Goal: Find specific page/section: Find specific page/section

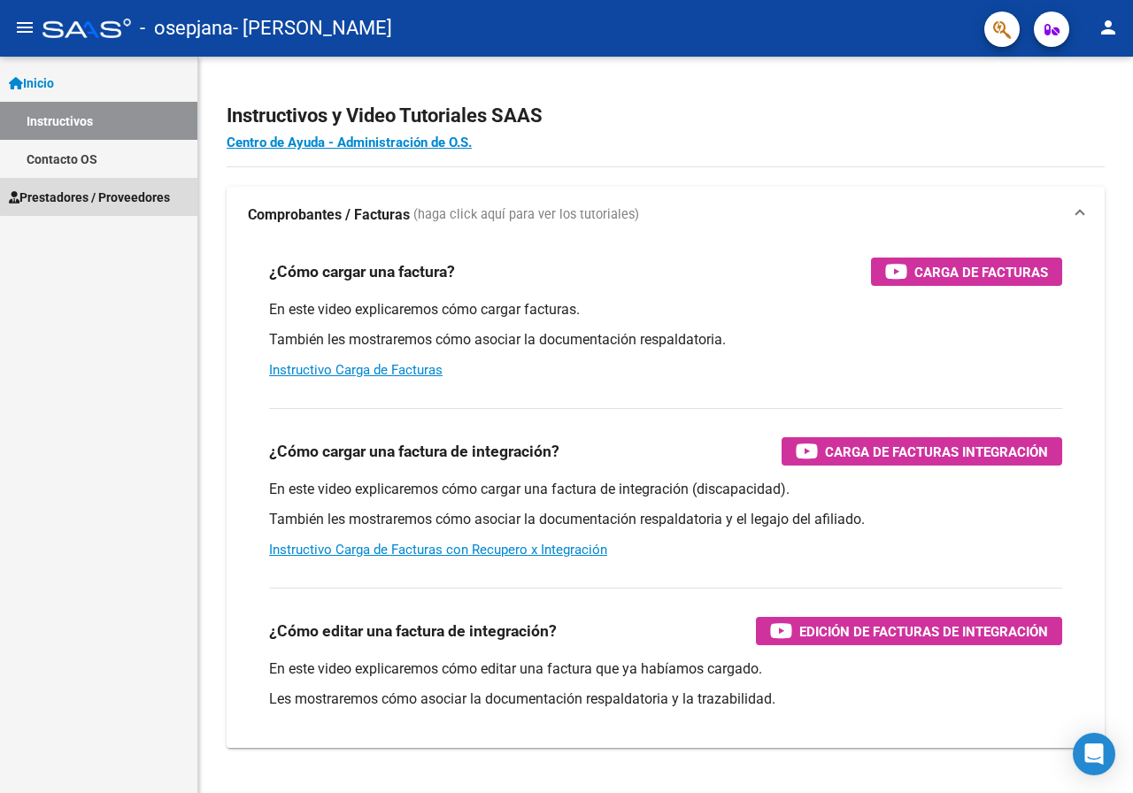
click at [119, 189] on span "Prestadores / Proveedores" at bounding box center [89, 197] width 161 height 19
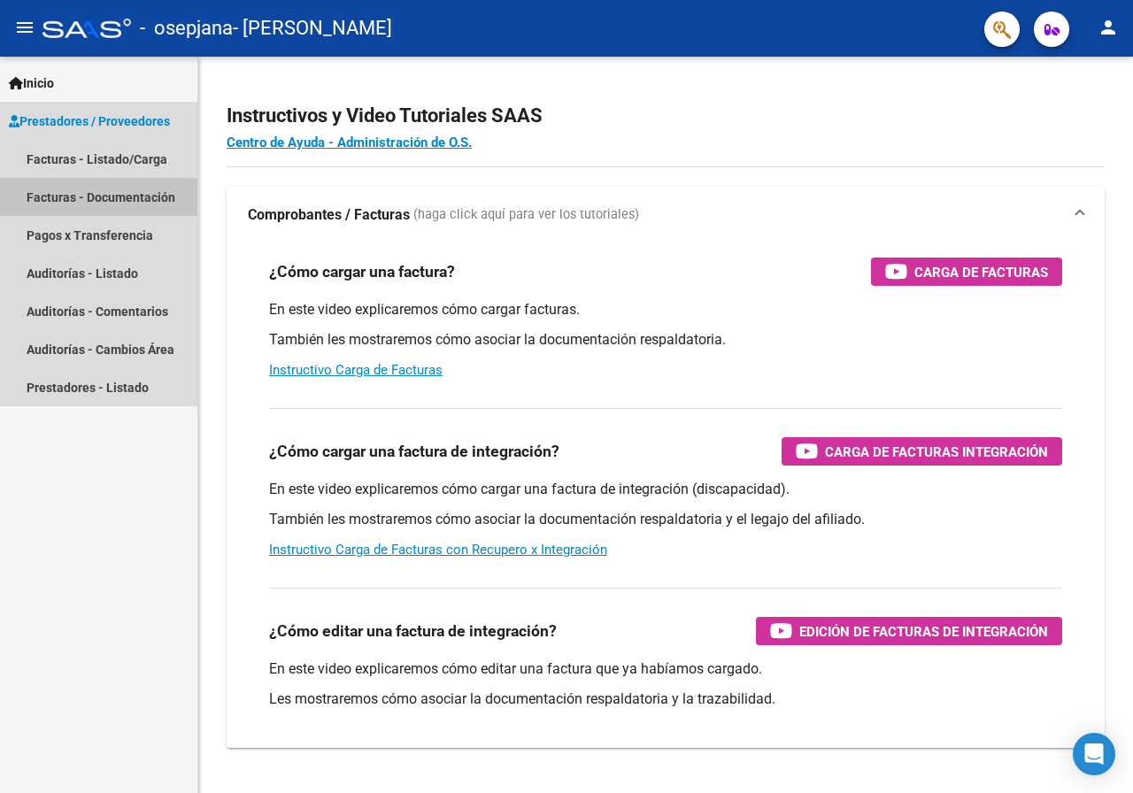
click at [142, 190] on link "Facturas - Documentación" at bounding box center [98, 197] width 197 height 38
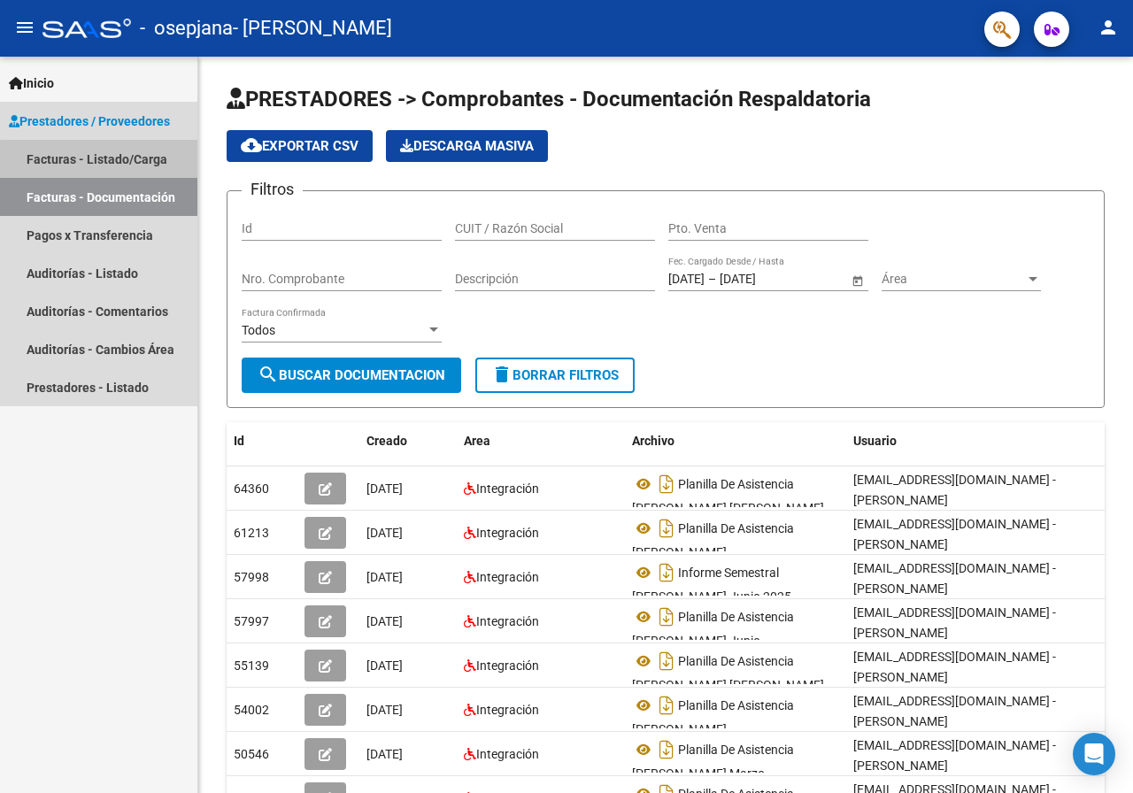
click at [152, 164] on link "Facturas - Listado/Carga" at bounding box center [98, 159] width 197 height 38
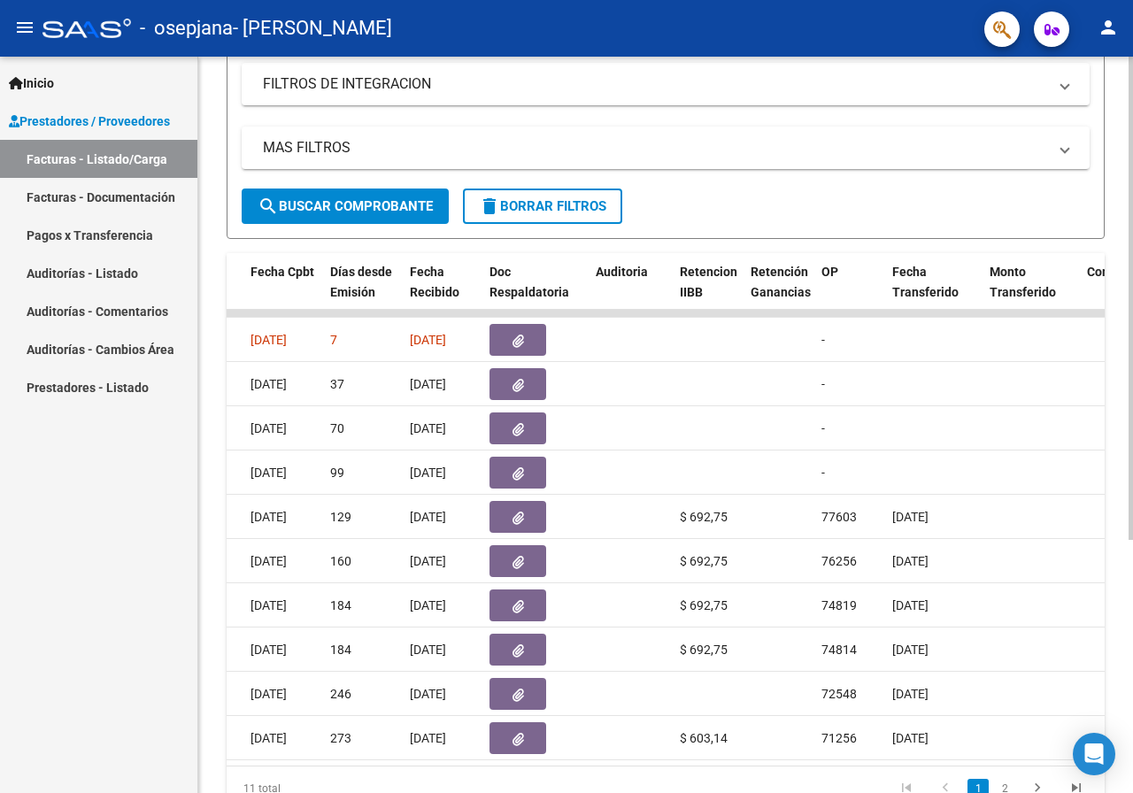
scroll to position [0, 933]
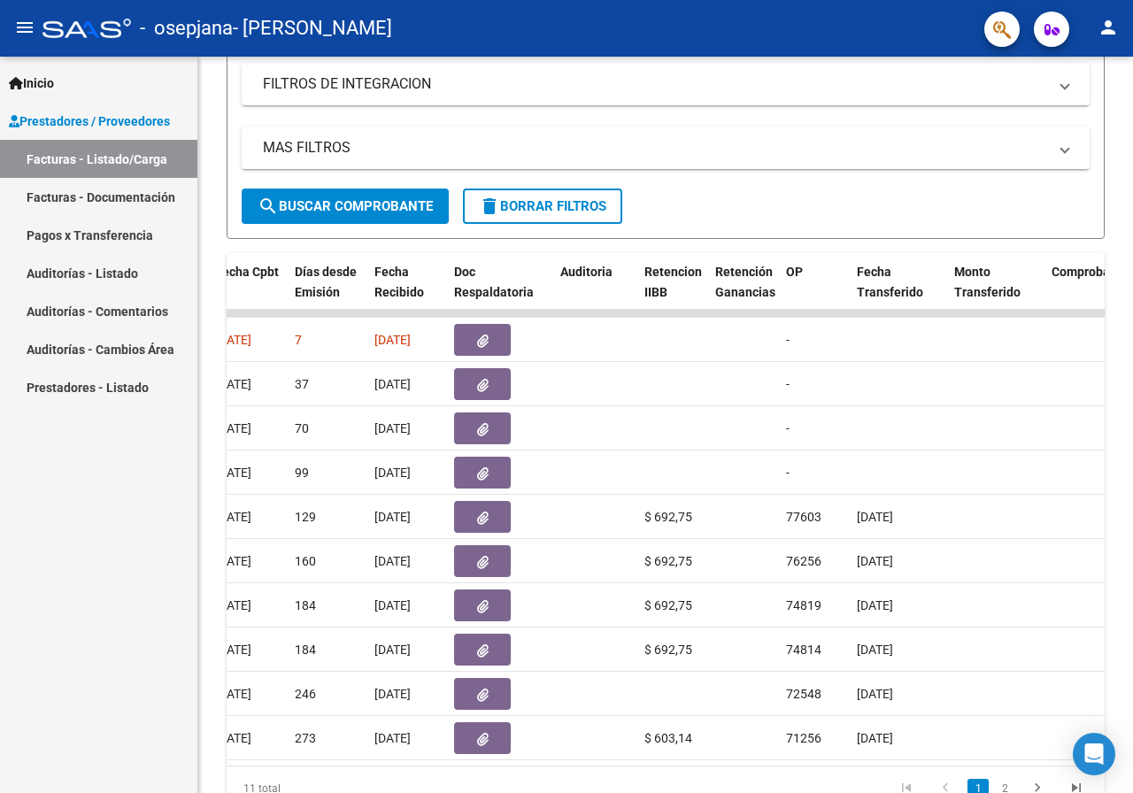
click at [1111, 29] on mat-icon "person" at bounding box center [1107, 27] width 21 height 21
click at [1088, 122] on button "exit_to_app Salir" at bounding box center [1072, 117] width 108 height 42
